Goal: Transaction & Acquisition: Purchase product/service

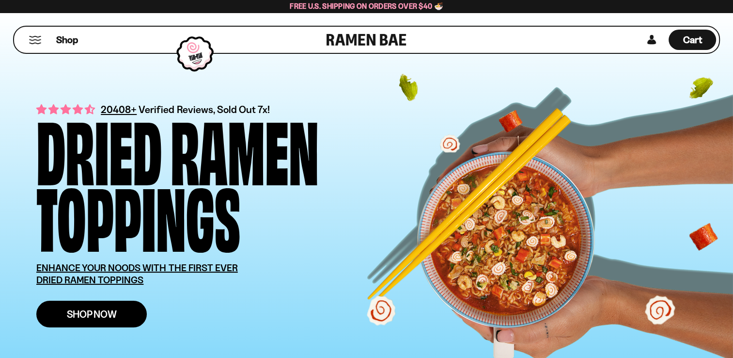
click at [98, 309] on span "Shop Now" at bounding box center [92, 314] width 50 height 10
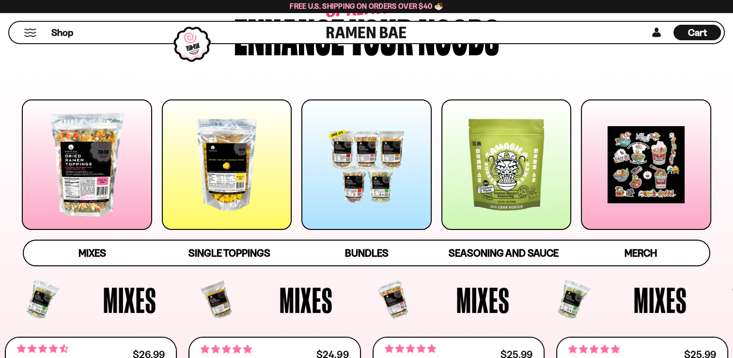
click at [107, 191] on div at bounding box center [87, 164] width 130 height 130
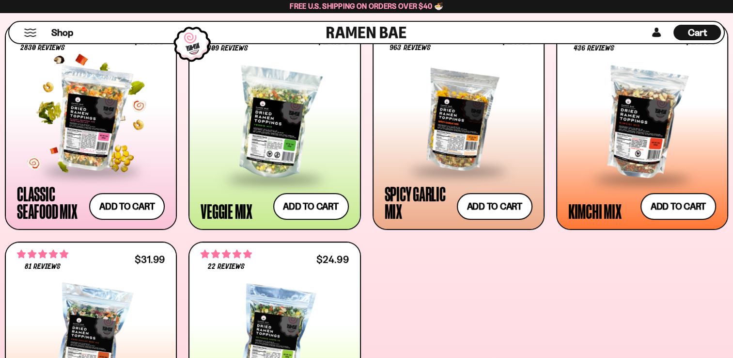
scroll to position [423, 0]
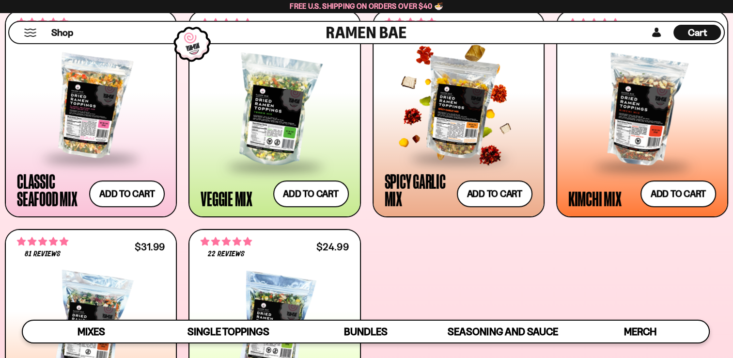
click at [452, 121] on div at bounding box center [459, 106] width 148 height 102
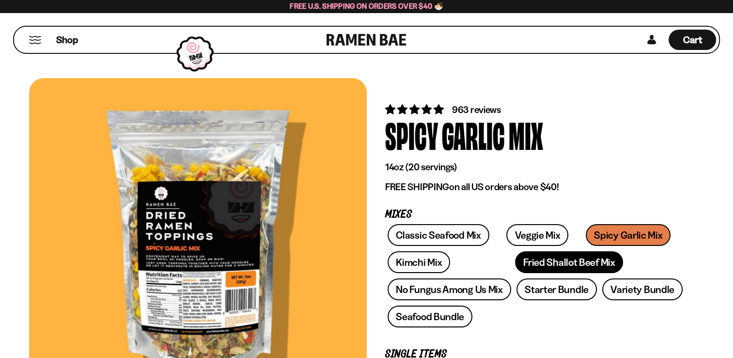
click at [515, 261] on link "Fried Shallot Beef Mix" at bounding box center [569, 262] width 108 height 22
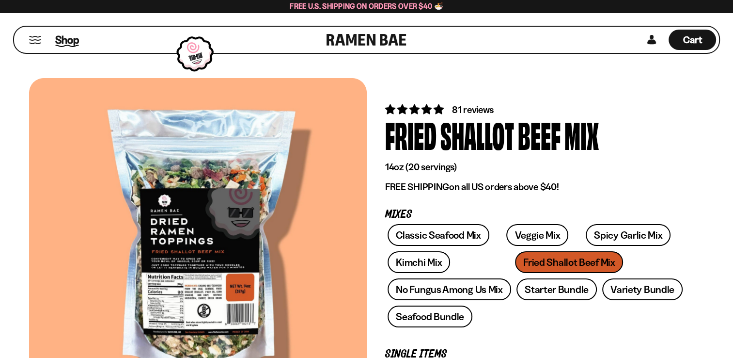
click at [71, 42] on span "Shop" at bounding box center [67, 39] width 24 height 15
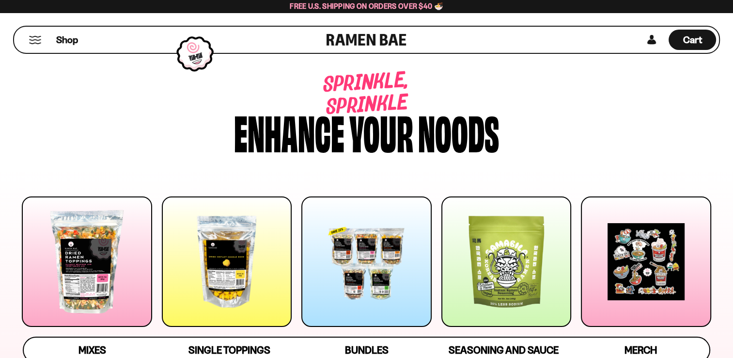
click at [230, 256] on div at bounding box center [227, 261] width 130 height 130
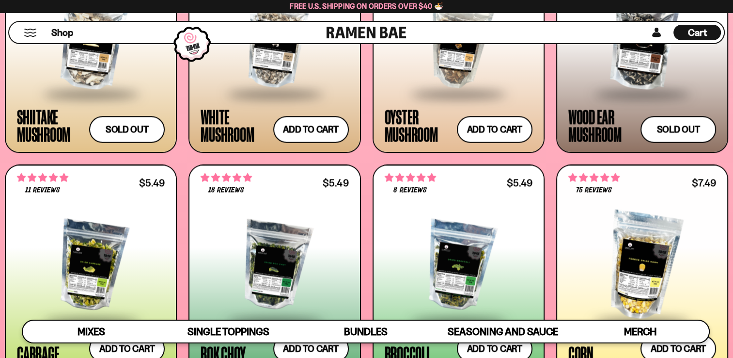
scroll to position [1510, 0]
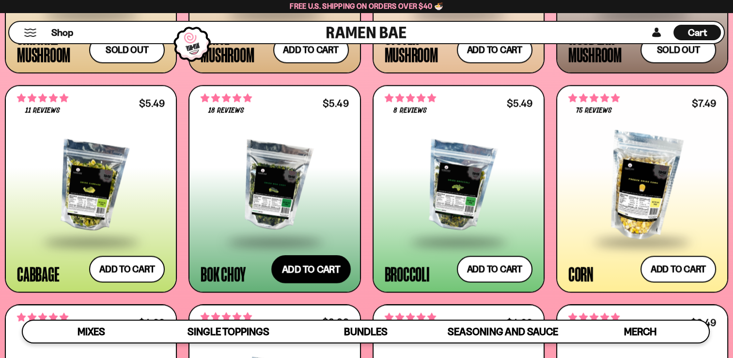
click at [308, 261] on button "Add to cart Add ― Regular price $5.49 Regular price Sale price $5.49 Unit price…" at bounding box center [310, 269] width 79 height 28
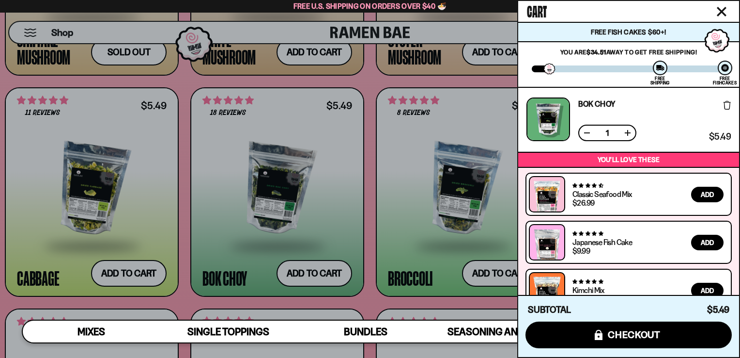
scroll to position [21, 0]
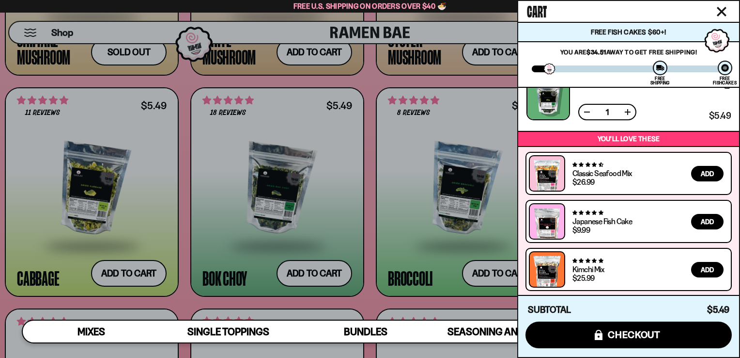
click at [718, 14] on icon "Close cart" at bounding box center [722, 11] width 9 height 9
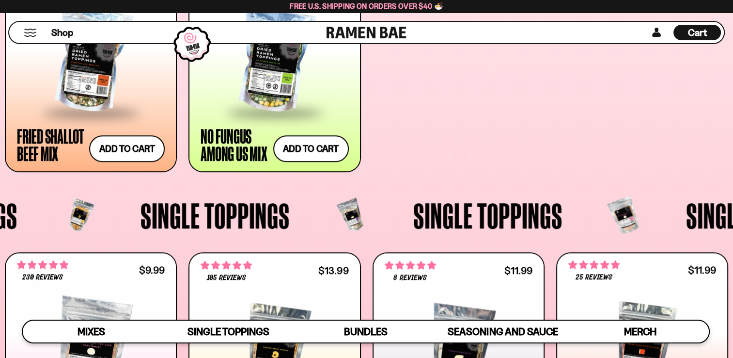
scroll to position [590, 0]
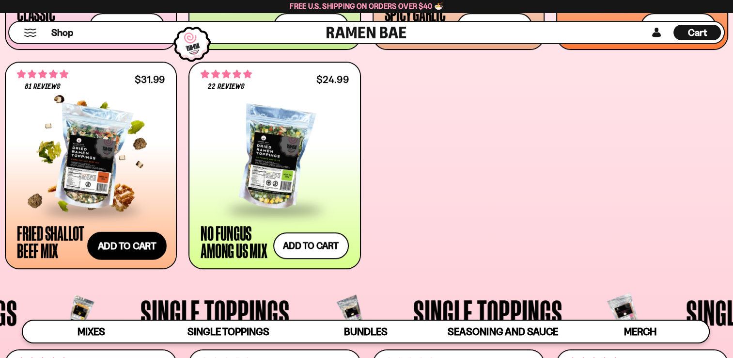
click at [119, 241] on button "Add to cart Add ― Regular price $31.99 Regular price Sale price $31.99 Unit pri…" at bounding box center [126, 245] width 79 height 28
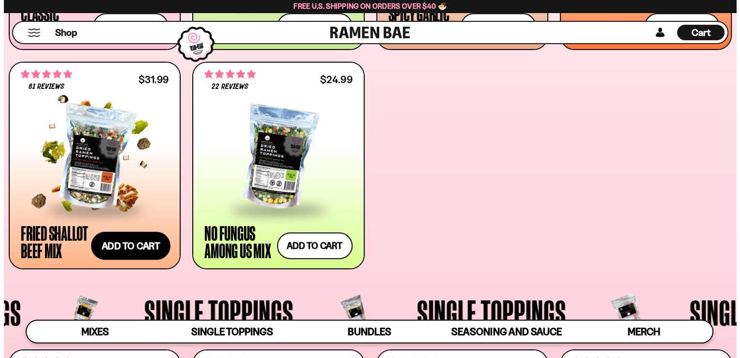
scroll to position [592, 0]
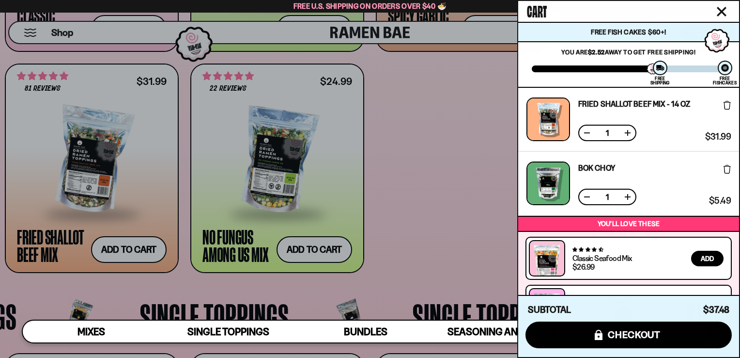
click at [722, 13] on icon "Close cart" at bounding box center [722, 11] width 9 height 9
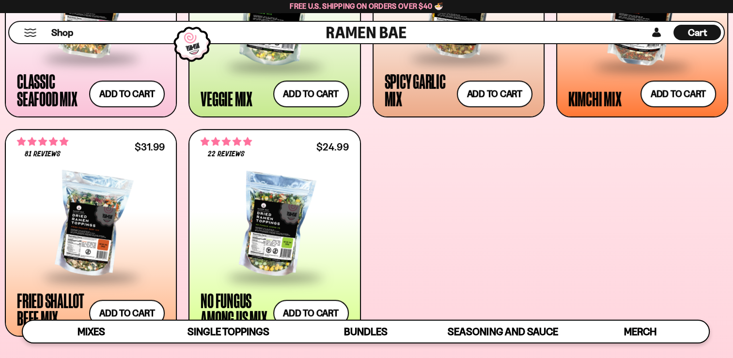
scroll to position [397, 0]
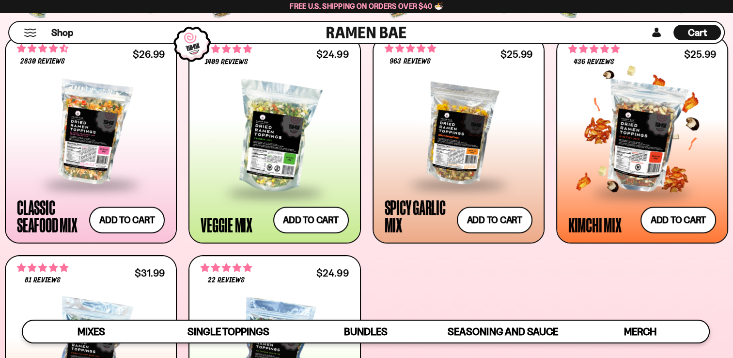
click at [654, 149] on div at bounding box center [642, 136] width 148 height 109
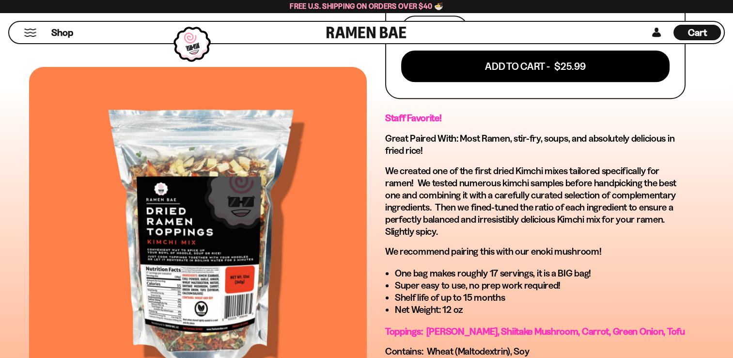
scroll to position [678, 0]
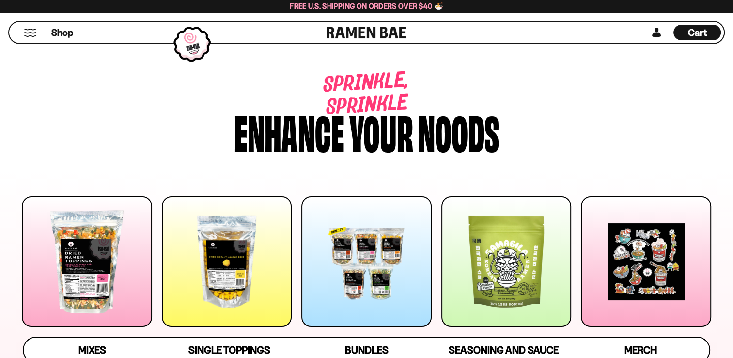
scroll to position [397, 0]
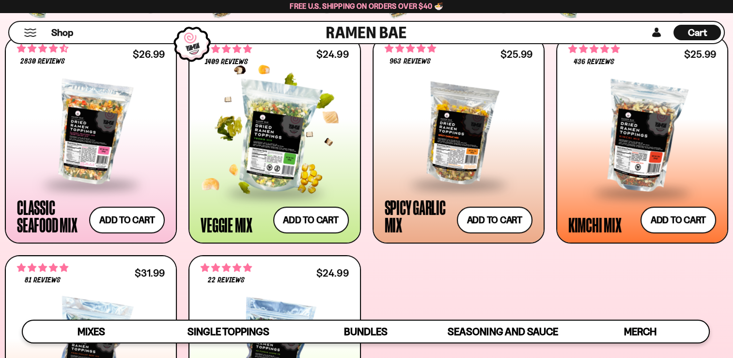
click at [273, 154] on div at bounding box center [275, 136] width 148 height 109
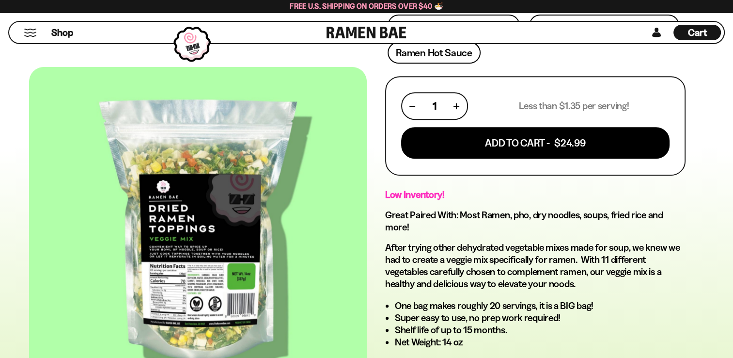
scroll to position [388, 0]
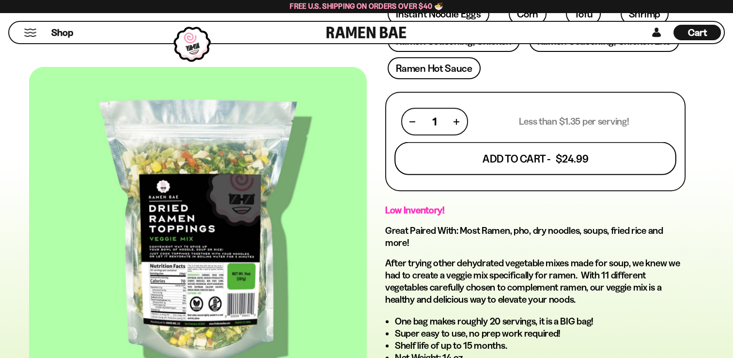
click at [558, 158] on button "Add To Cart - $24.99" at bounding box center [535, 158] width 282 height 33
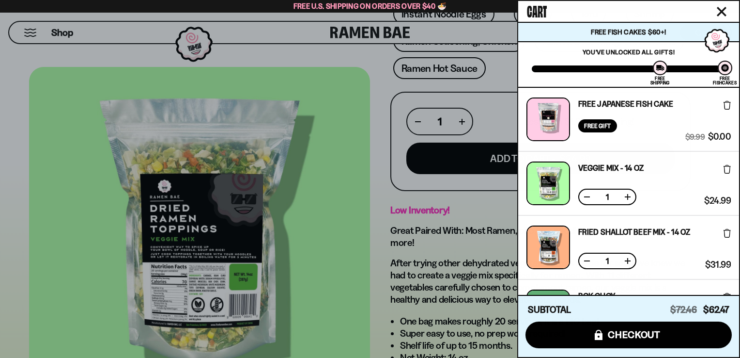
click at [724, 11] on icon "Close cart" at bounding box center [722, 12] width 10 height 10
